Goal: Task Accomplishment & Management: Use online tool/utility

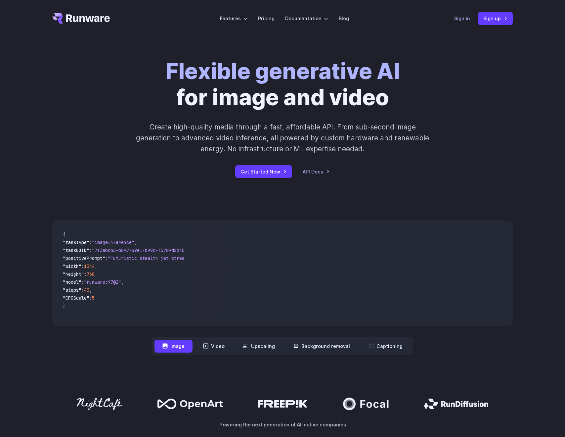
click at [462, 19] on link "Sign in" at bounding box center [462, 19] width 16 height 8
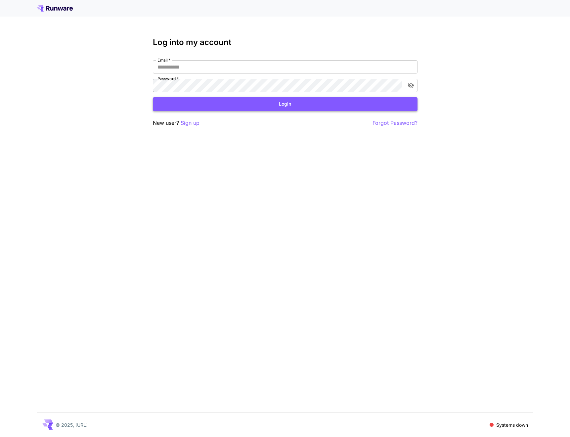
type input "**********"
click at [291, 108] on button "Login" at bounding box center [285, 104] width 265 height 14
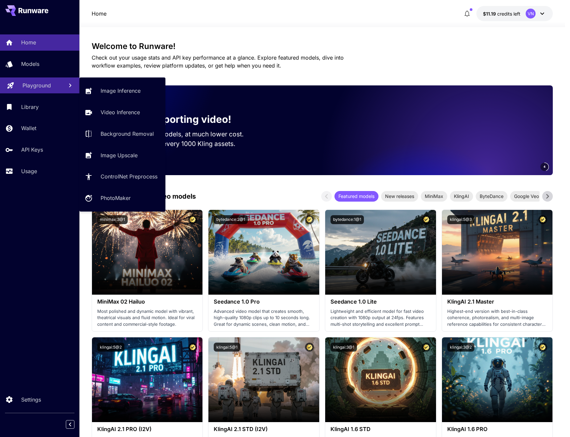
click at [47, 85] on p "Playground" at bounding box center [36, 85] width 28 height 8
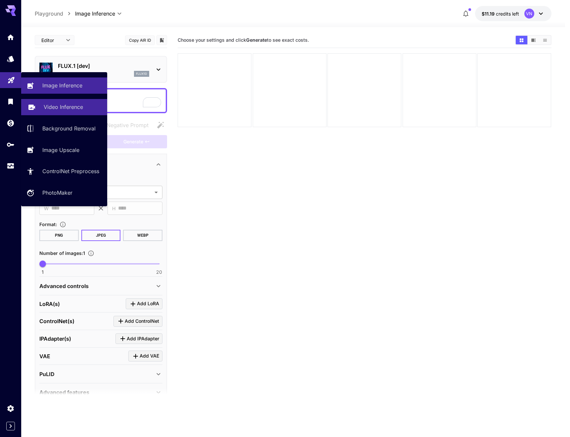
drag, startPoint x: 58, startPoint y: 120, endPoint x: 60, endPoint y: 114, distance: 6.5
click at [58, 120] on link "Background Removal" at bounding box center [64, 128] width 86 height 16
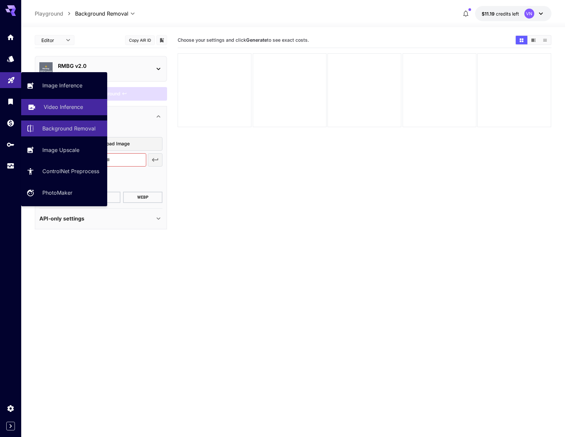
click at [73, 105] on p "Video Inference" at bounding box center [63, 107] width 39 height 8
type input "**********"
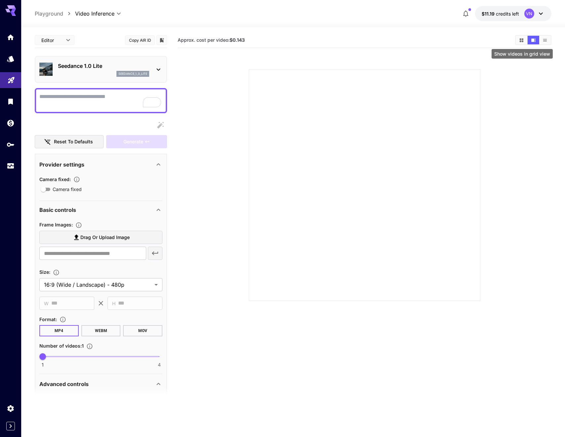
click at [523, 42] on icon "Show videos in grid view" at bounding box center [521, 40] width 5 height 5
click at [233, 83] on div at bounding box center [215, 90] width 74 height 74
click at [287, 85] on div at bounding box center [290, 90] width 74 height 74
click at [371, 89] on div at bounding box center [364, 90] width 74 height 74
click at [460, 89] on div at bounding box center [440, 90] width 74 height 74
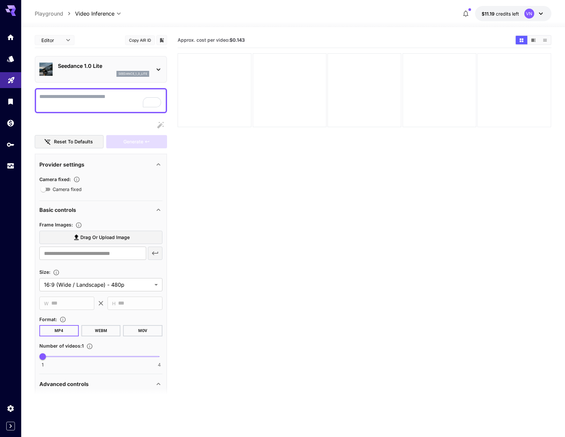
drag, startPoint x: 494, startPoint y: 88, endPoint x: 488, endPoint y: 88, distance: 6.3
click at [494, 88] on div at bounding box center [514, 90] width 74 height 74
click at [11, 164] on icon "Usage" at bounding box center [11, 164] width 8 height 8
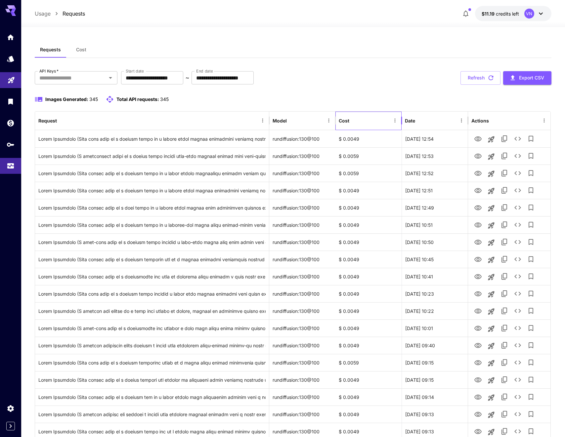
click at [365, 123] on div "Cost" at bounding box center [365, 120] width 52 height 18
click at [365, 122] on div "Cost" at bounding box center [365, 120] width 52 height 18
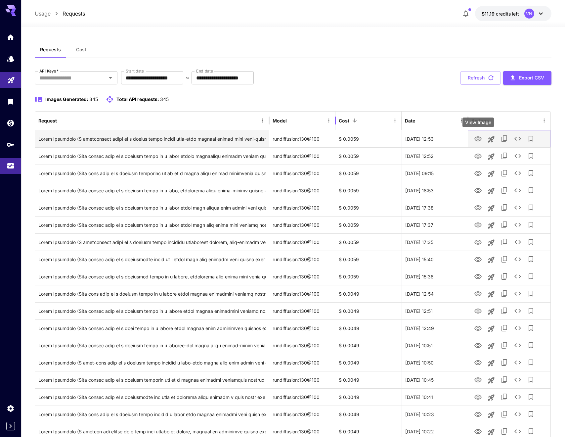
click at [480, 139] on icon "View Image" at bounding box center [478, 139] width 8 height 8
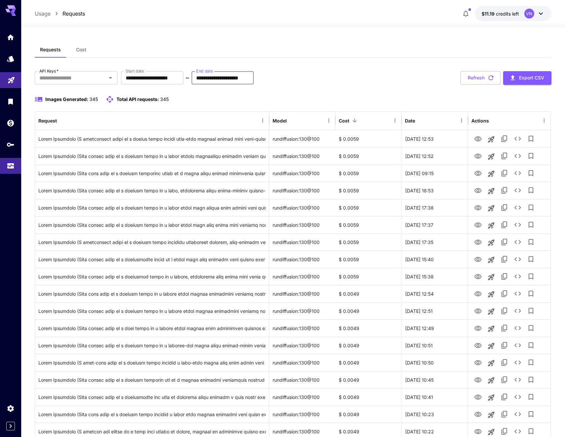
drag, startPoint x: 265, startPoint y: 79, endPoint x: 278, endPoint y: 78, distance: 12.3
click at [278, 78] on div "**********" at bounding box center [293, 78] width 517 height 14
click at [103, 78] on input "API Keys   *" at bounding box center [71, 77] width 68 height 9
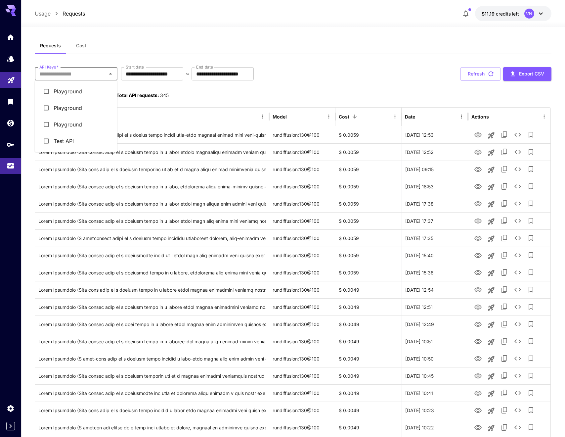
scroll to position [4, 0]
click at [88, 47] on button "Cost" at bounding box center [81, 46] width 30 height 16
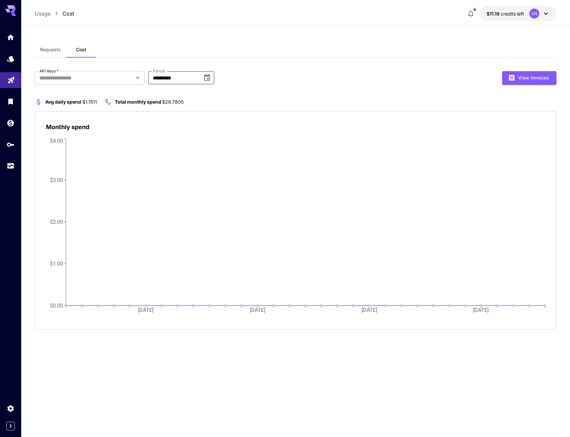
click at [182, 78] on input "*********" at bounding box center [173, 77] width 50 height 13
click at [205, 78] on icon "Choose date, selected date is Jul 31, 2025" at bounding box center [207, 78] width 8 height 8
click at [237, 130] on button "Jun" at bounding box center [236, 129] width 24 height 12
type input "*********"
click at [51, 53] on button "Requests" at bounding box center [50, 50] width 31 height 16
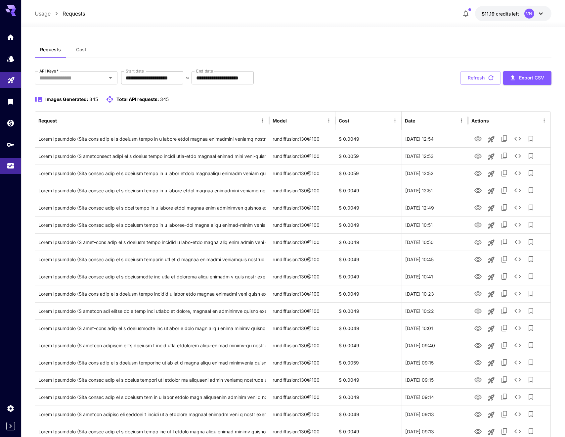
click at [147, 77] on input "**********" at bounding box center [152, 77] width 62 height 13
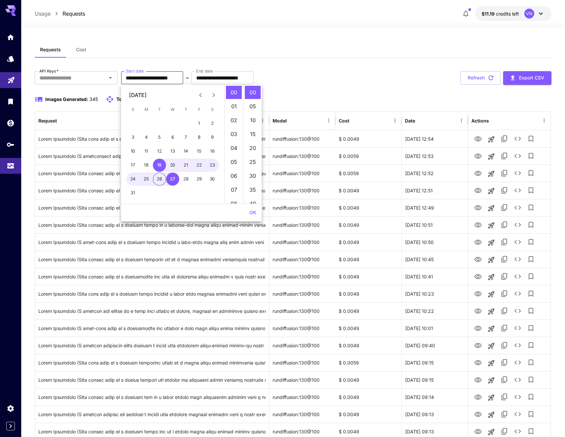
click at [199, 93] on icon "Previous month" at bounding box center [200, 95] width 8 height 8
click at [199, 94] on icon "Previous month" at bounding box center [200, 95] width 8 height 8
click at [189, 120] on button "1" at bounding box center [185, 123] width 13 height 13
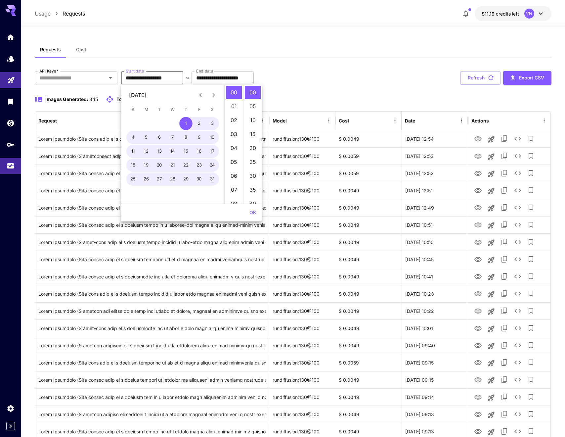
click at [301, 50] on div "Requests Cost" at bounding box center [293, 50] width 517 height 16
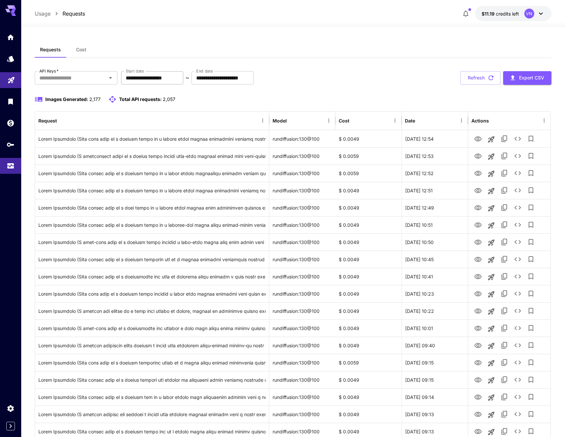
click at [177, 77] on input "**********" at bounding box center [152, 77] width 62 height 13
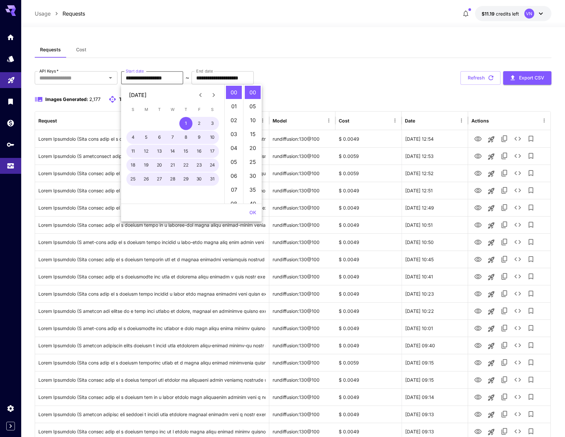
click at [199, 98] on icon "Previous month" at bounding box center [200, 95] width 8 height 8
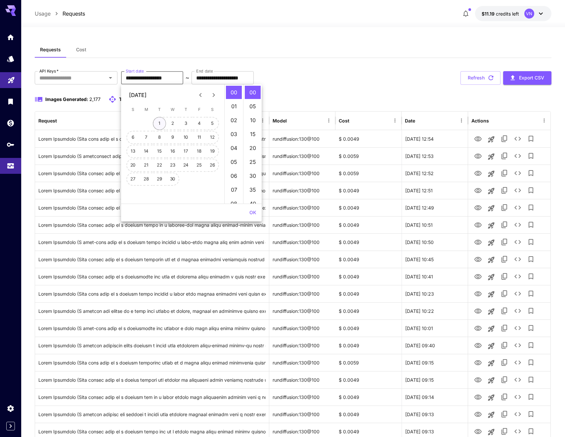
click at [165, 121] on button "1" at bounding box center [159, 123] width 13 height 13
type input "**********"
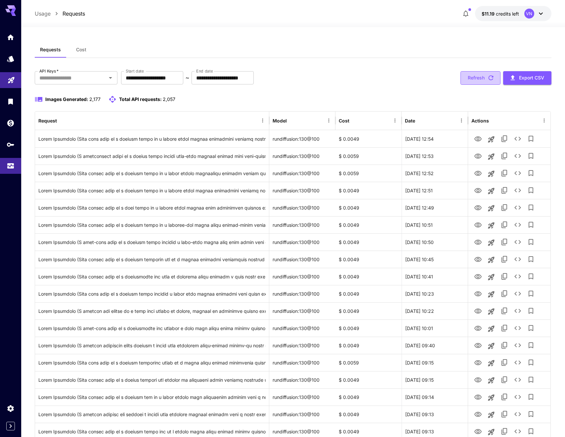
click at [481, 80] on button "Refresh" at bounding box center [480, 78] width 40 height 14
click at [534, 80] on button "Export CSV" at bounding box center [527, 78] width 48 height 14
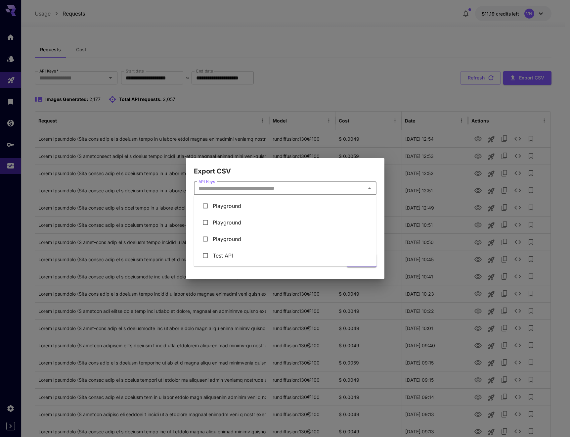
click at [335, 189] on input "API Keys" at bounding box center [280, 188] width 168 height 9
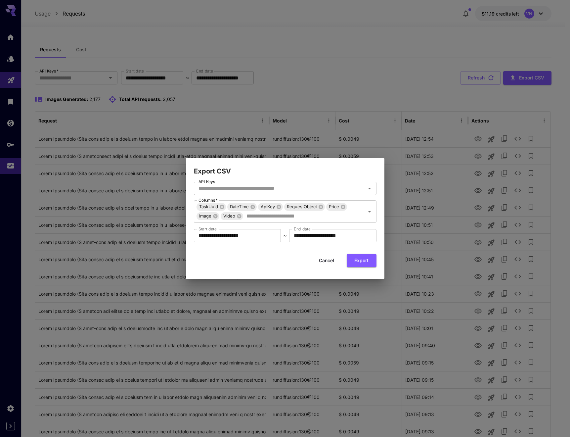
click at [334, 177] on div "**********" at bounding box center [285, 227] width 198 height 103
click at [370, 191] on icon "Open" at bounding box center [370, 188] width 8 height 8
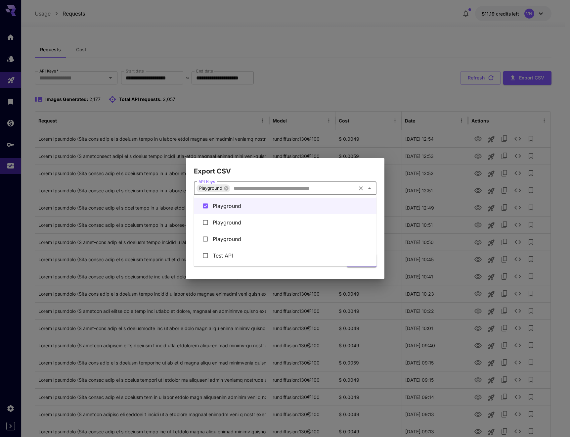
click at [343, 187] on input "API Keys" at bounding box center [293, 188] width 124 height 9
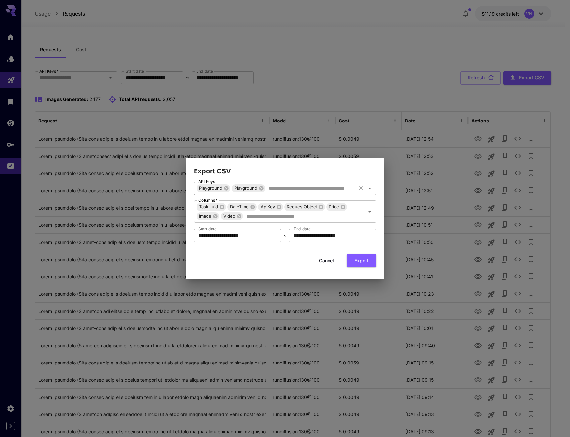
click at [319, 185] on input "API Keys" at bounding box center [310, 188] width 89 height 9
click at [329, 188] on input "API Keys" at bounding box center [328, 188] width 54 height 9
click at [339, 173] on h2 "Export CSV" at bounding box center [285, 167] width 198 height 19
click at [361, 189] on icon "Clear" at bounding box center [361, 188] width 7 height 7
click at [363, 263] on button "Export" at bounding box center [362, 261] width 30 height 14
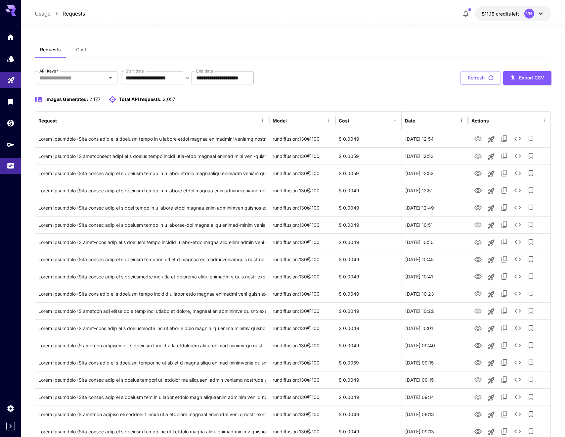
click at [466, 14] on icon "button" at bounding box center [466, 14] width 8 height 8
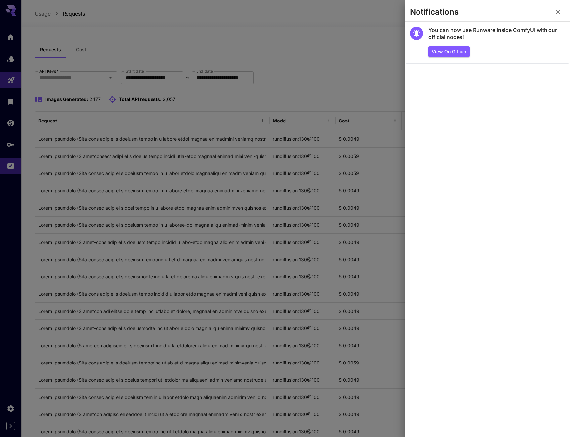
click at [385, 56] on div at bounding box center [285, 218] width 570 height 437
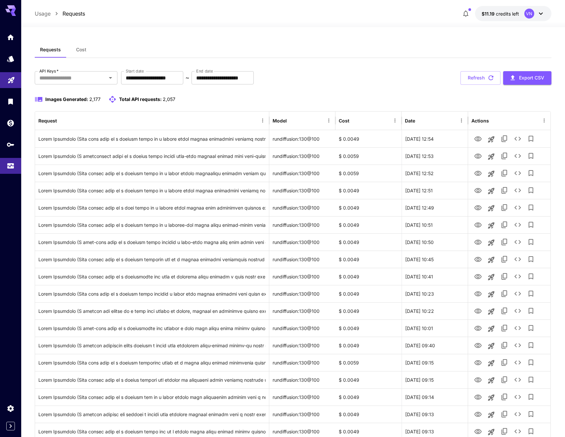
click at [477, 173] on icon "View Image" at bounding box center [477, 173] width 7 height 5
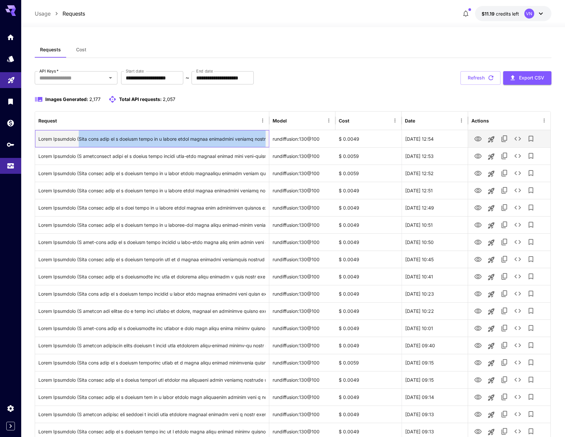
drag, startPoint x: 84, startPoint y: 139, endPoint x: 269, endPoint y: 137, distance: 184.9
click at [269, 137] on div at bounding box center [152, 138] width 234 height 17
copy div "Full body view of a stylish woman in a fitted cream ribbed turtleneck sweater t…"
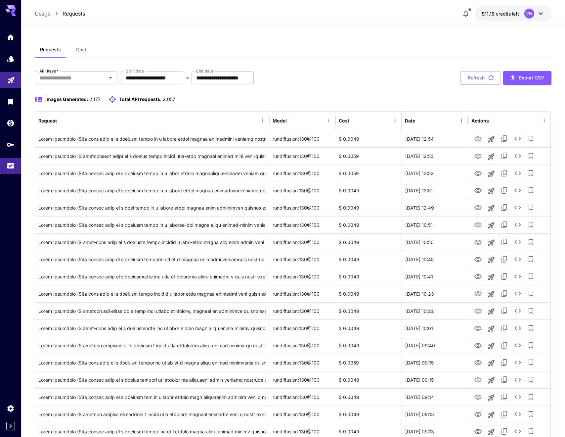
click at [356, 76] on div "**********" at bounding box center [293, 78] width 517 height 14
